Goal: Task Accomplishment & Management: Manage account settings

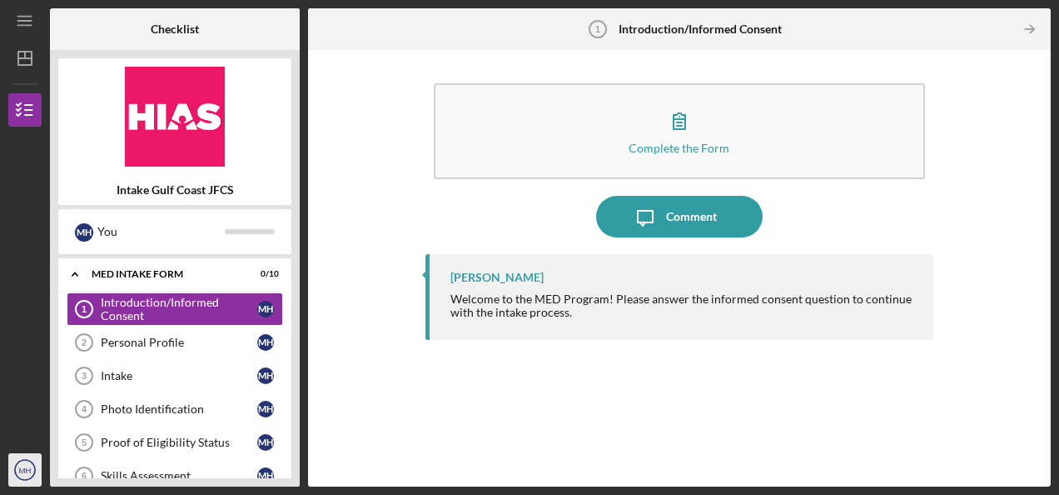
click at [17, 473] on icon "MH" at bounding box center [24, 470] width 33 height 42
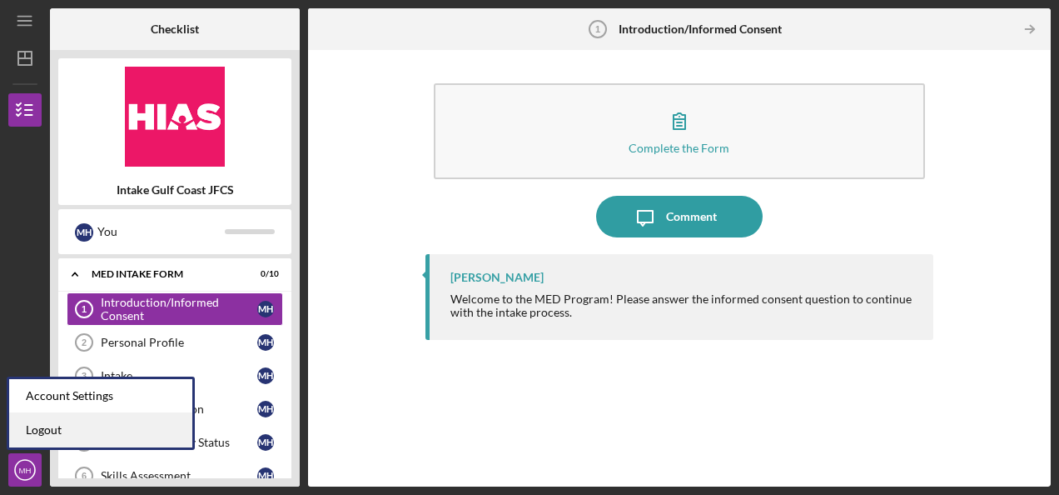
click at [43, 430] on link "Logout" at bounding box center [100, 430] width 183 height 34
